Goal: Navigation & Orientation: Find specific page/section

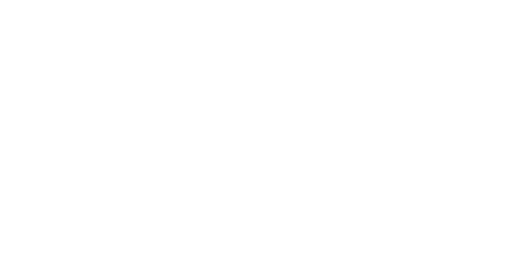
click at [457, 0] on html at bounding box center [264, 0] width 528 height 0
click at [239, 0] on html at bounding box center [264, 0] width 528 height 0
click at [150, 0] on html at bounding box center [264, 0] width 528 height 0
